Goal: Task Accomplishment & Management: Use online tool/utility

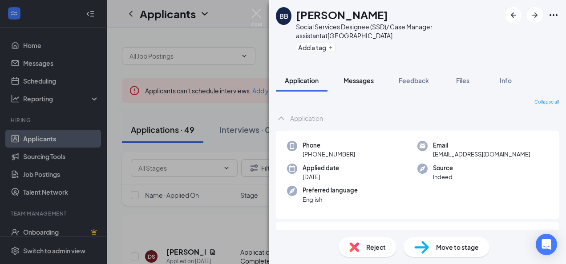
click at [354, 84] on div "Messages" at bounding box center [358, 80] width 30 height 9
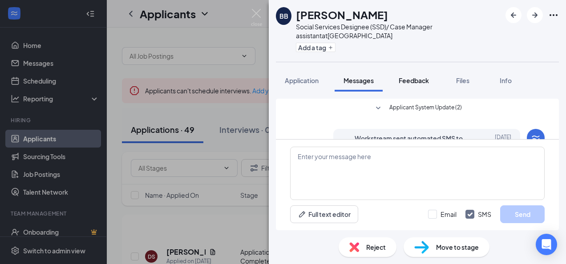
click at [408, 86] on button "Feedback" at bounding box center [414, 80] width 48 height 22
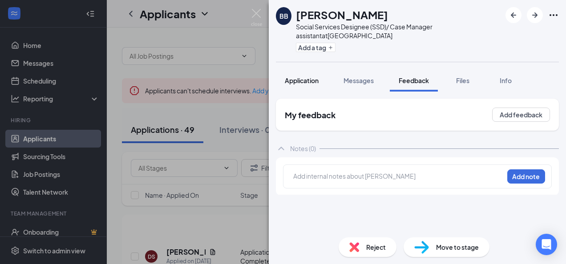
click at [293, 80] on span "Application" at bounding box center [302, 81] width 34 height 8
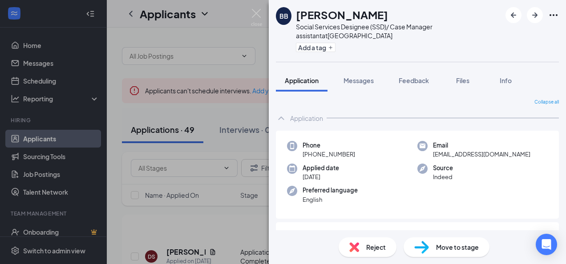
click at [204, 111] on div "BB [PERSON_NAME] BEST Social Services Designee (SSD)/ Case Manager assistant at…" at bounding box center [283, 132] width 566 height 264
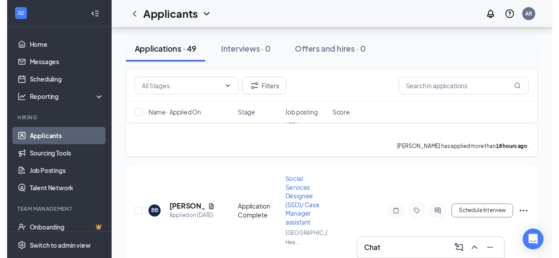
scroll to position [178, 0]
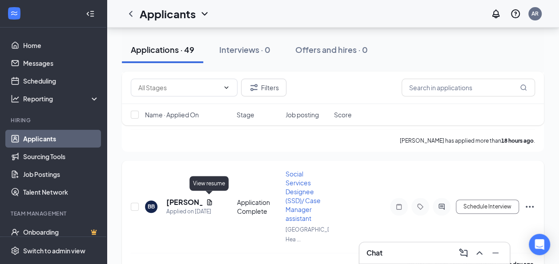
click at [209, 201] on icon "Document" at bounding box center [209, 202] width 7 height 7
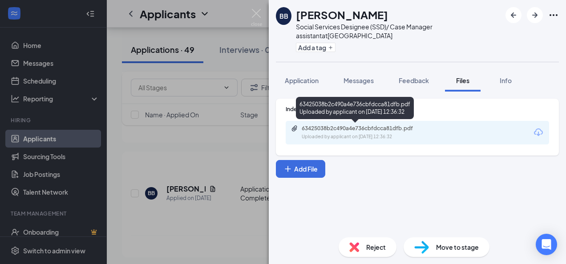
click at [332, 139] on div "Uploaded by applicant on [DATE] 12:36:32" at bounding box center [368, 136] width 133 height 7
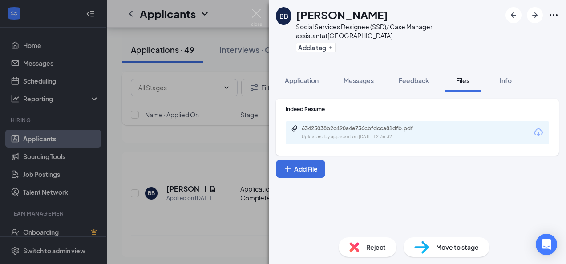
click at [113, 129] on div "BB [PERSON_NAME] BEST Social Services Designee (SSD)/ Case Manager assistant at…" at bounding box center [283, 132] width 566 height 264
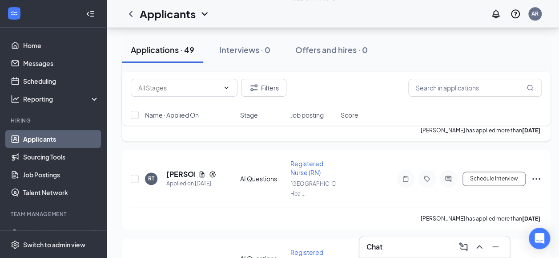
scroll to position [623, 0]
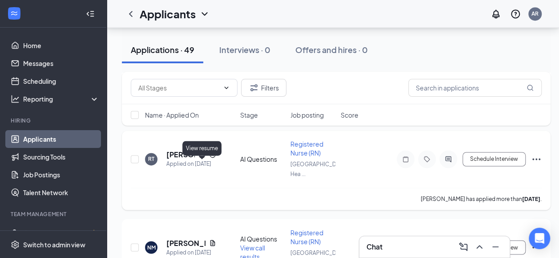
click at [201, 158] on icon "Document" at bounding box center [201, 154] width 7 height 7
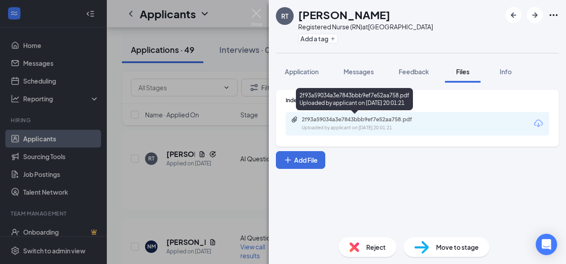
click at [358, 124] on div "2f93a59034a3e7843bbb9ef7e52aa758.pdf Uploaded by applicant on [DATE] 20:01:21" at bounding box center [363, 124] width 144 height 16
click at [339, 122] on div "2f93a59034a3e7843bbb9ef7e52aa758.pdf" at bounding box center [364, 119] width 125 height 7
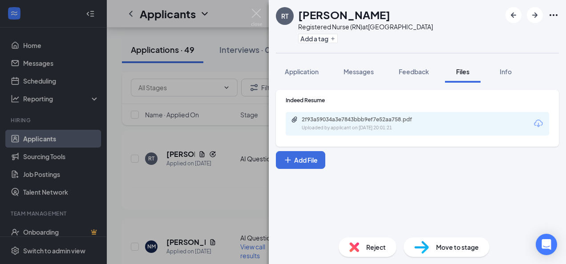
click at [121, 173] on div "RT [PERSON_NAME] Registered Nurse (RN) at [GEOGRAPHIC_DATA] Add a tag Applicati…" at bounding box center [283, 132] width 566 height 264
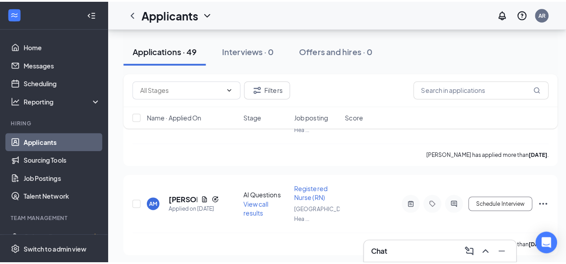
scroll to position [2892, 0]
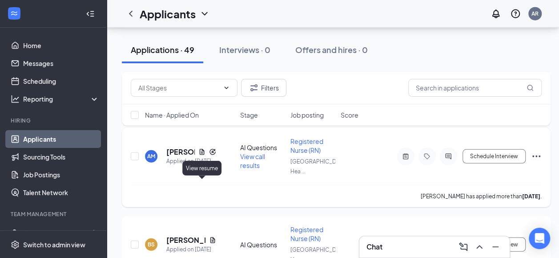
click at [202, 154] on icon "Document" at bounding box center [202, 152] width 5 height 6
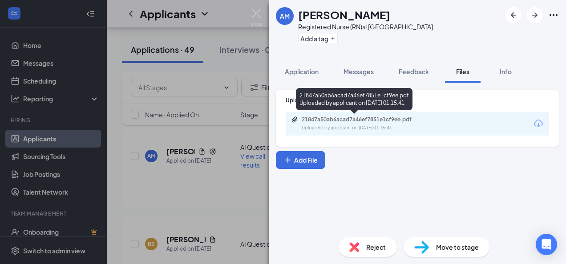
click at [309, 120] on div "21847a50ab6acad7a46ef7851e1cf9ee.pdf" at bounding box center [364, 119] width 125 height 7
